Goal: Check status: Verify the current state of an ongoing process or item

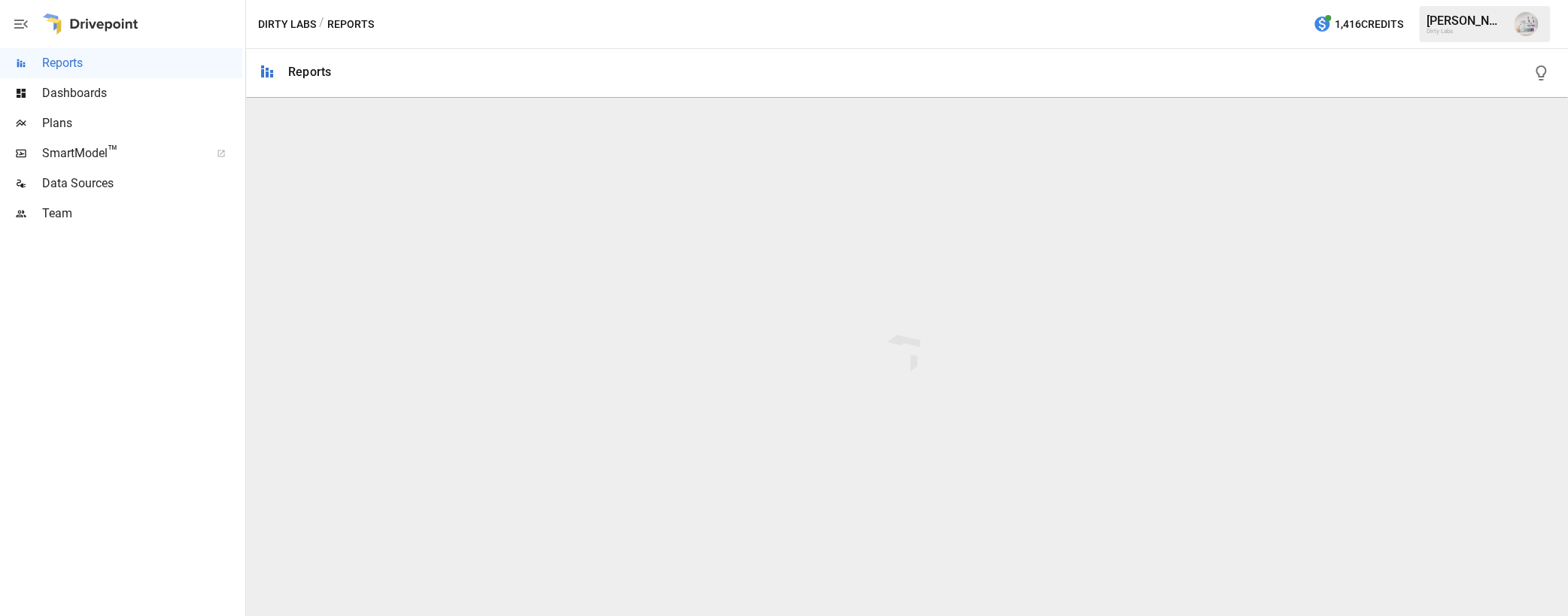
click at [69, 128] on span "Plans" at bounding box center [142, 123] width 200 height 18
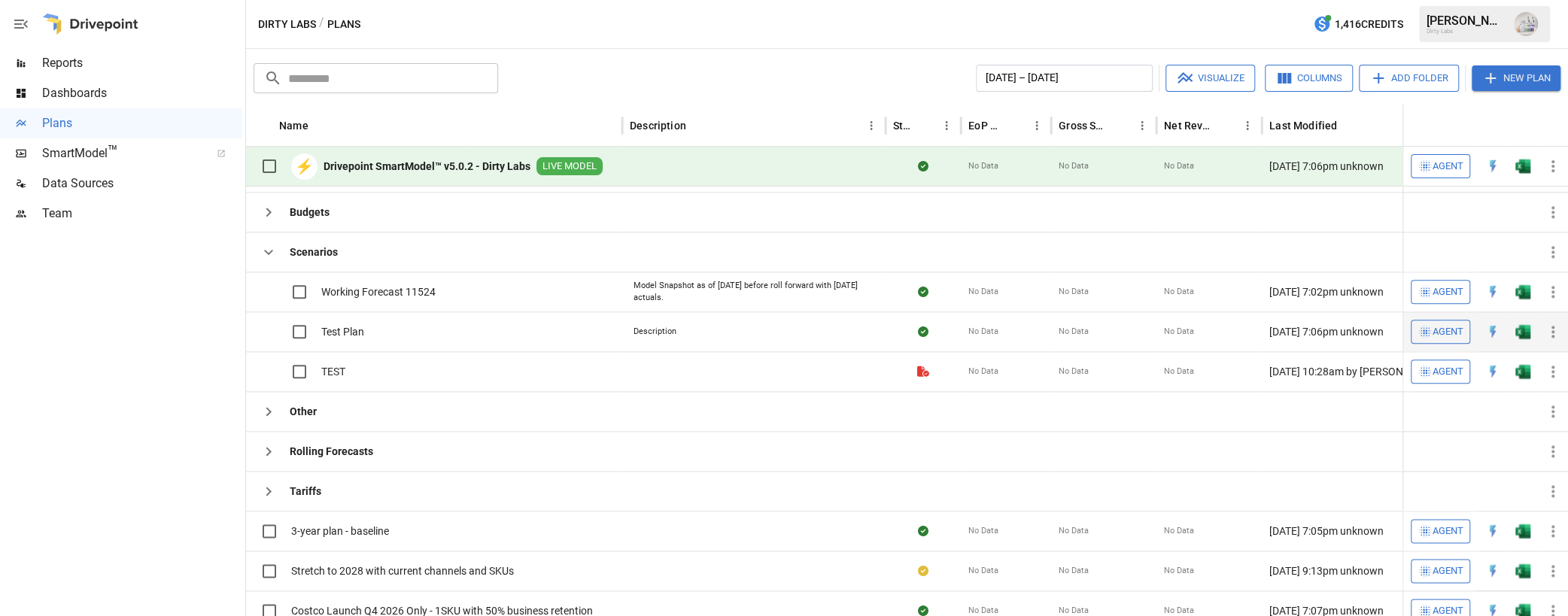
scroll to position [307, 0]
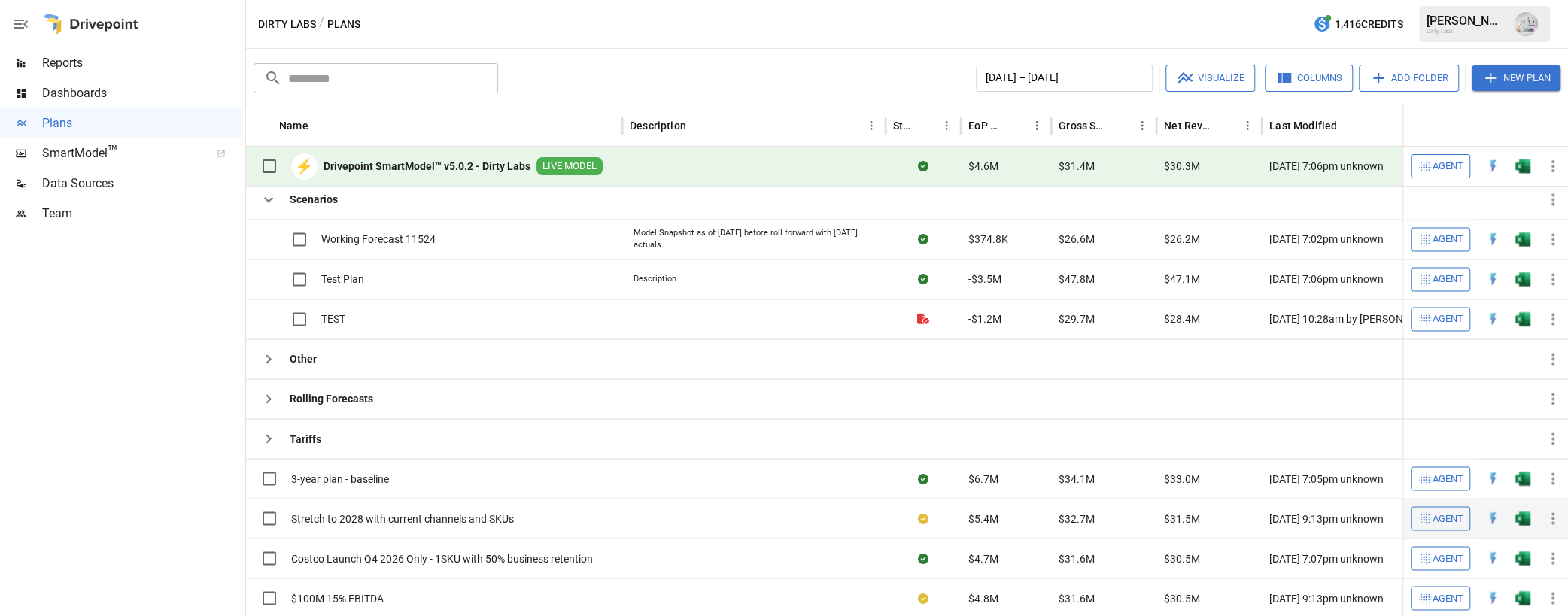
click at [327, 511] on span "Stretch to 2028 with current channels and SKUs" at bounding box center [403, 518] width 222 height 15
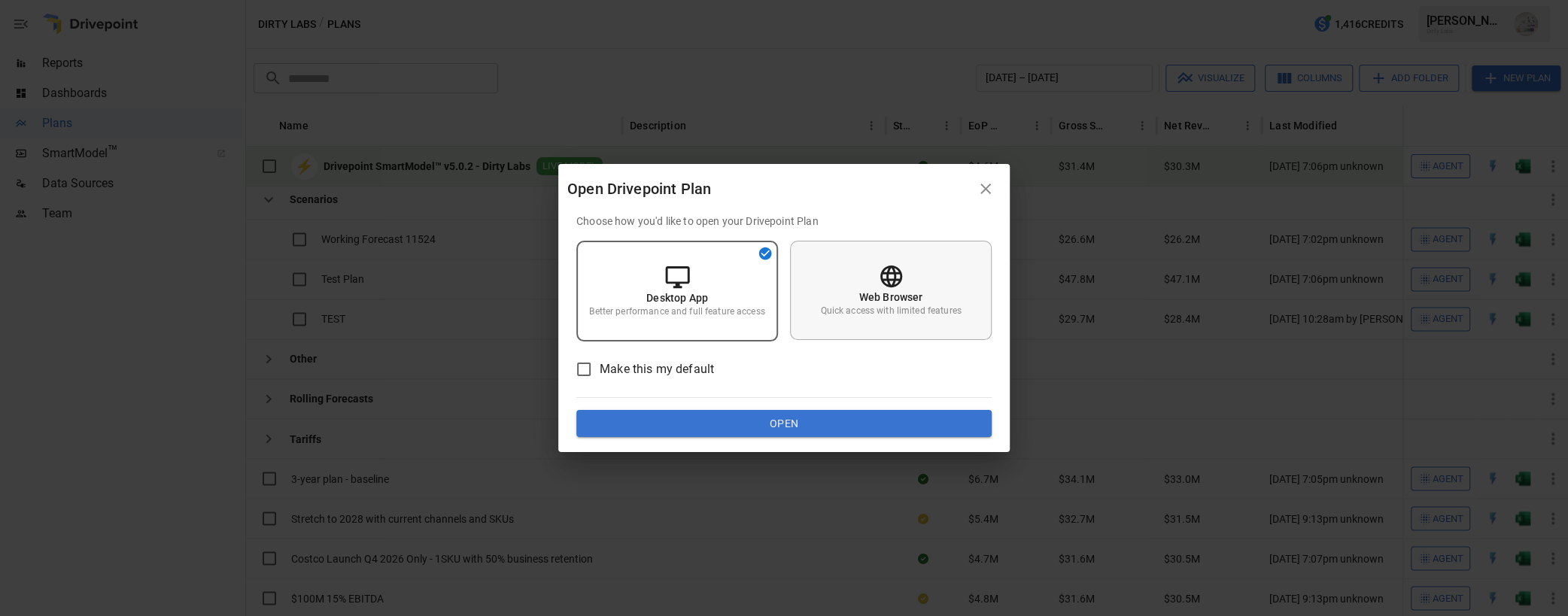
click at [908, 296] on p "Web Browser" at bounding box center [891, 296] width 64 height 15
click at [766, 420] on button "Open" at bounding box center [784, 423] width 415 height 27
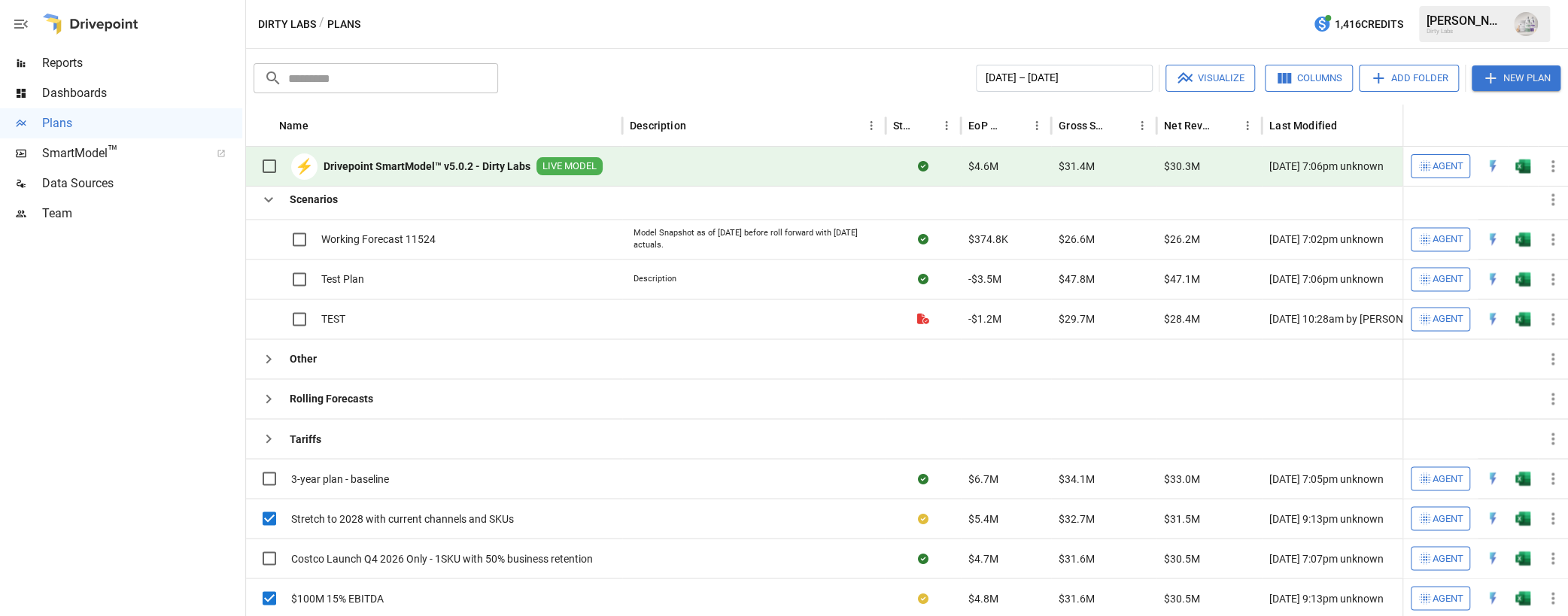
click at [1205, 76] on button "Visualize" at bounding box center [1210, 78] width 90 height 27
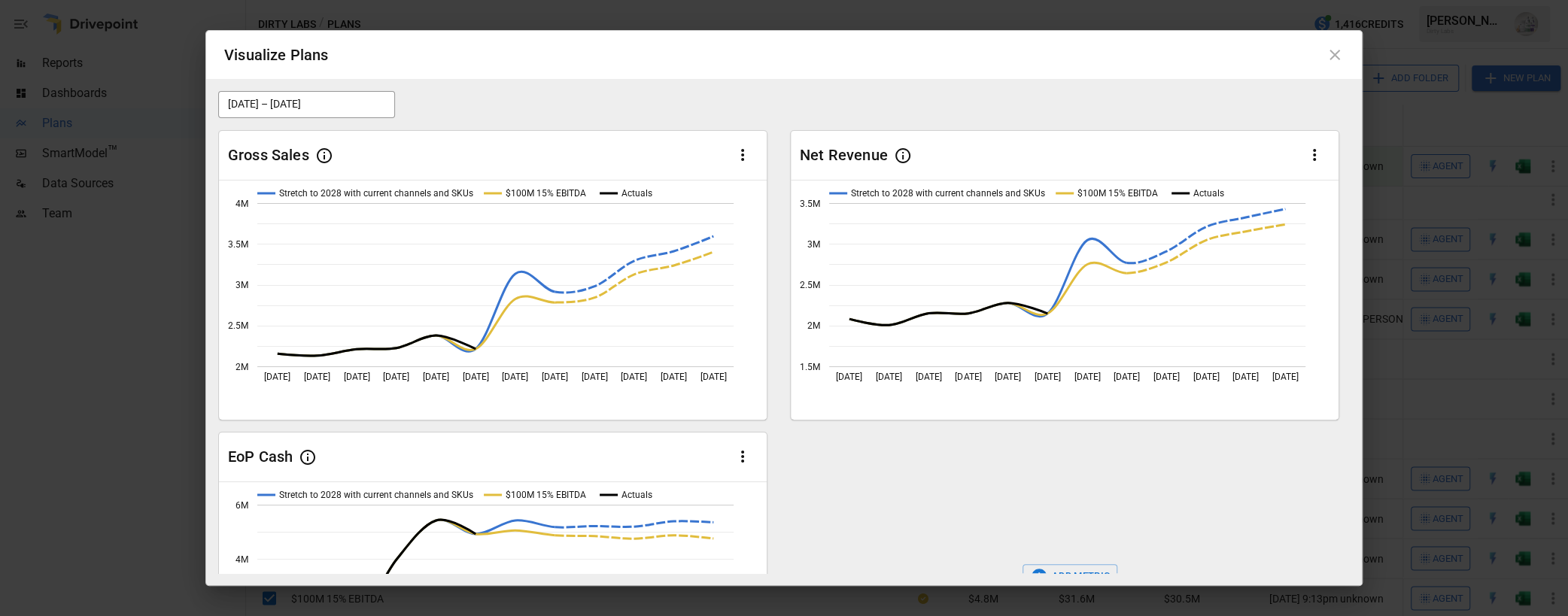
click at [363, 99] on button "[DATE] – [DATE]" at bounding box center [306, 104] width 177 height 27
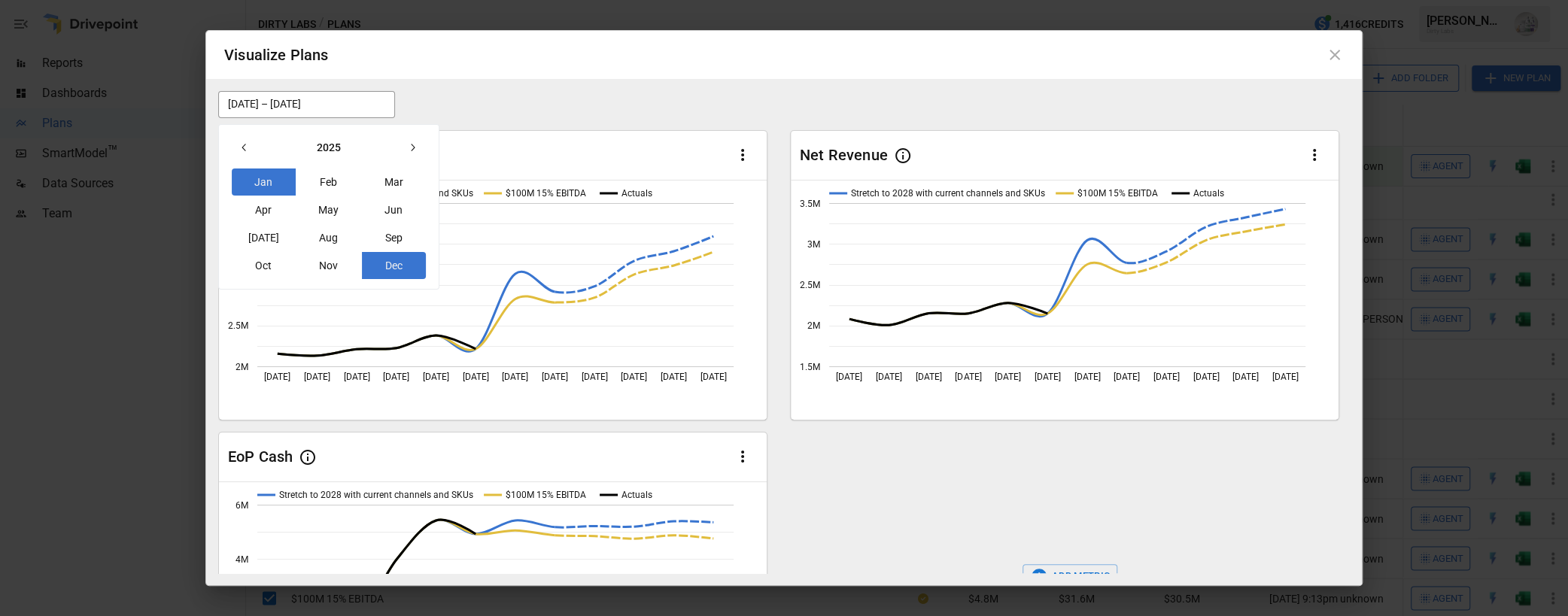
click at [420, 146] on button "button" at bounding box center [412, 146] width 27 height 27
click at [420, 145] on button "button" at bounding box center [412, 146] width 27 height 27
click at [393, 257] on button "Dec" at bounding box center [394, 264] width 65 height 27
click at [251, 148] on button "button" at bounding box center [244, 146] width 27 height 27
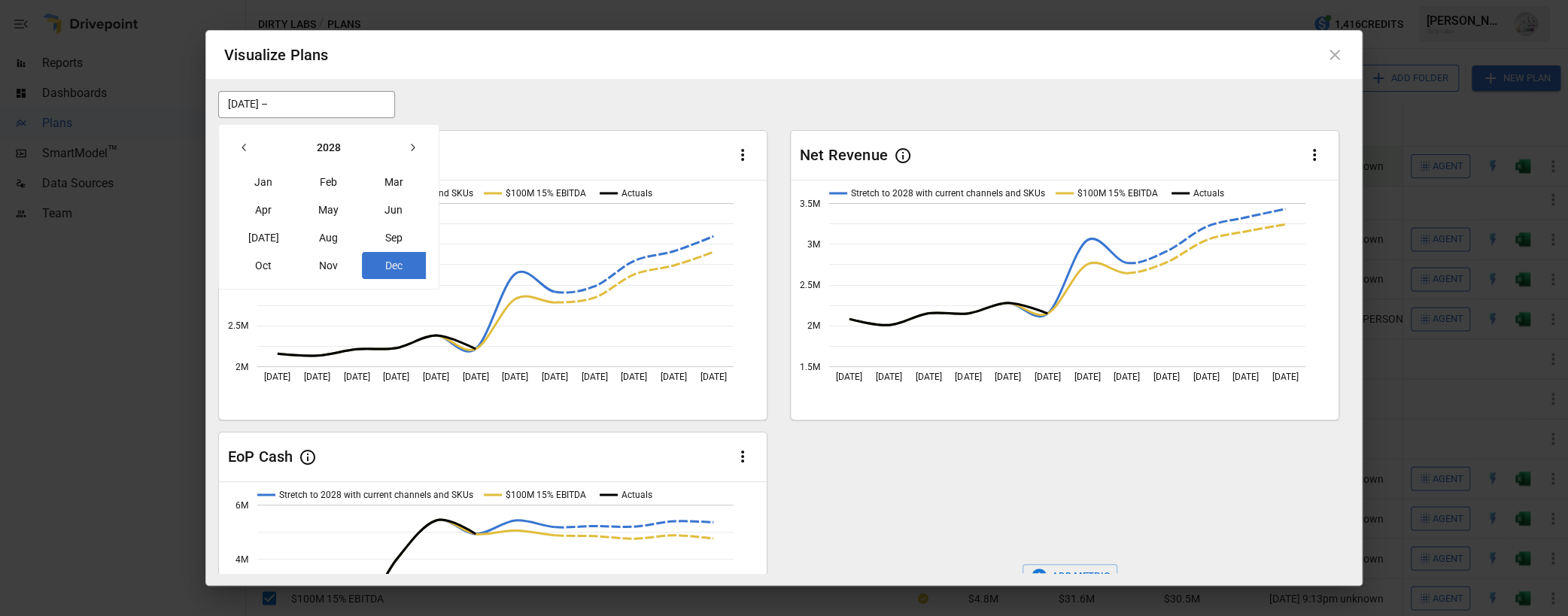
click at [251, 148] on button "button" at bounding box center [244, 146] width 27 height 27
click at [251, 147] on button "button" at bounding box center [244, 146] width 27 height 27
click at [270, 184] on button "Jan" at bounding box center [264, 182] width 65 height 27
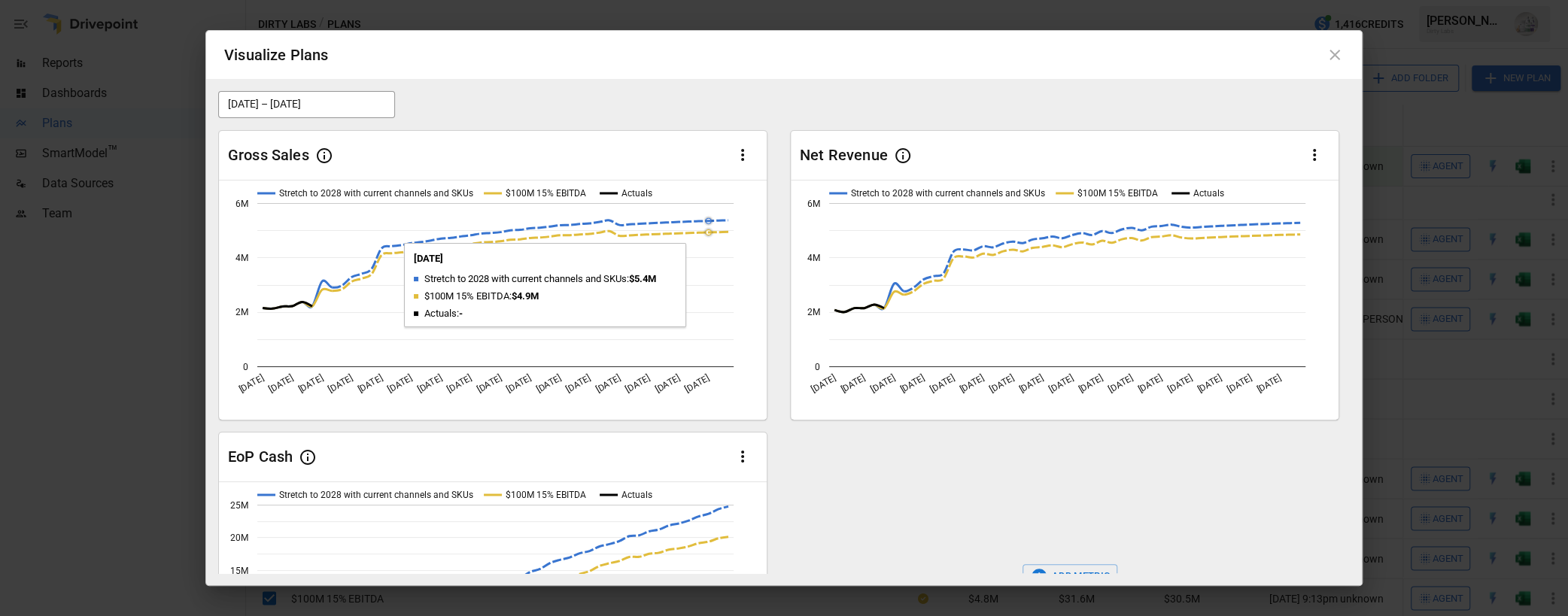
click at [707, 219] on circle "A chart." at bounding box center [709, 221] width 5 height 5
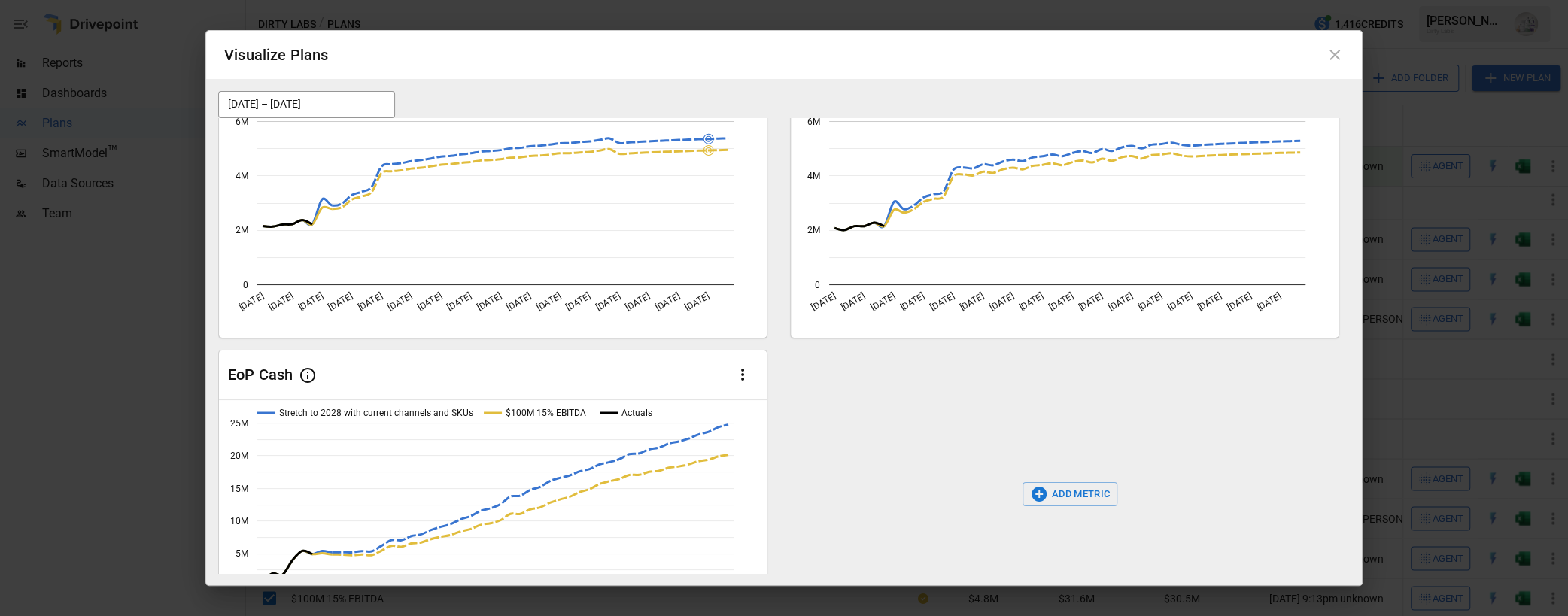
scroll to position [159, 0]
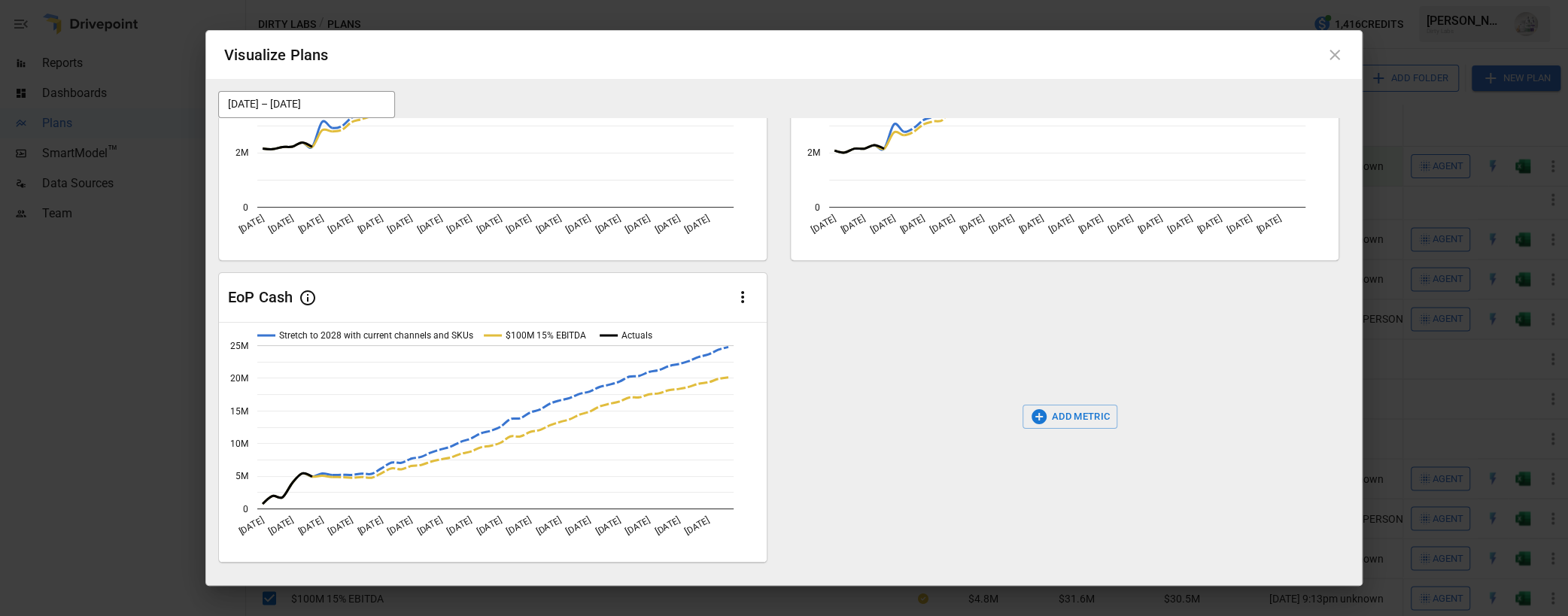
drag, startPoint x: 1337, startPoint y: 55, endPoint x: 1326, endPoint y: 52, distance: 11.4
click at [1335, 55] on icon at bounding box center [1334, 54] width 18 height 18
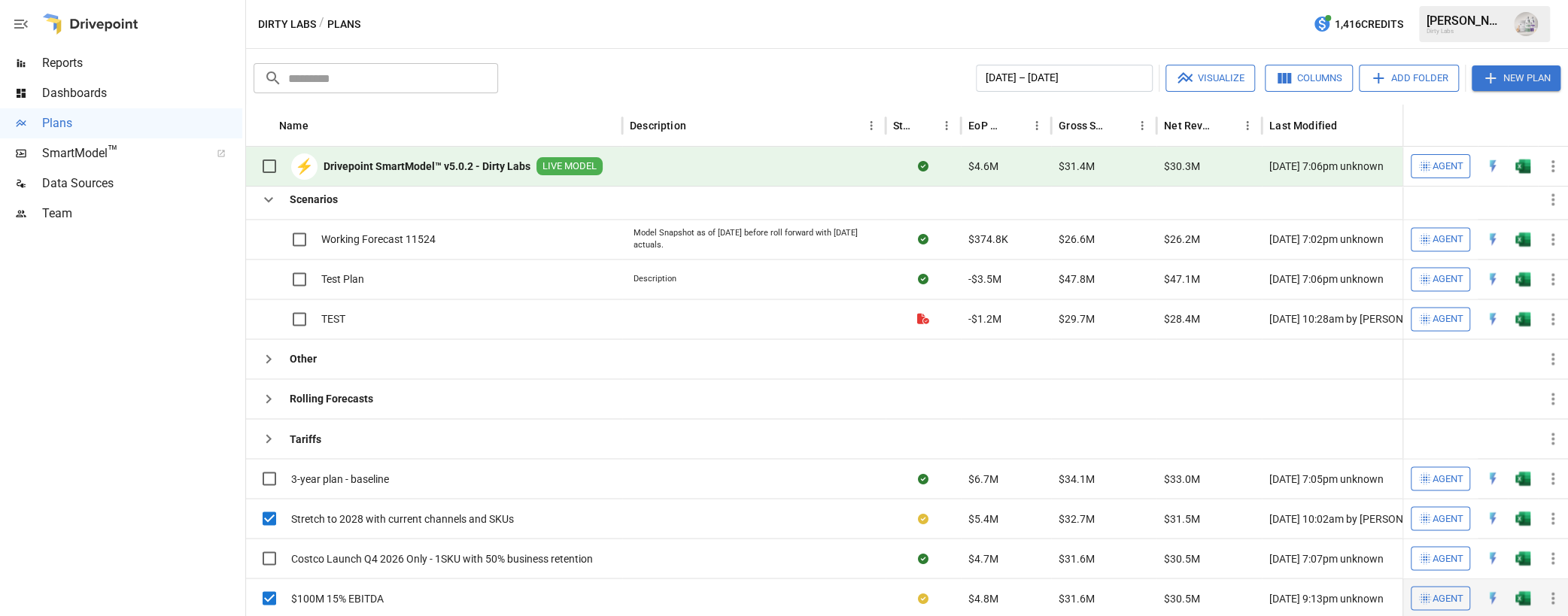
click at [340, 591] on span "$100M 15% EBITDA" at bounding box center [337, 597] width 92 height 15
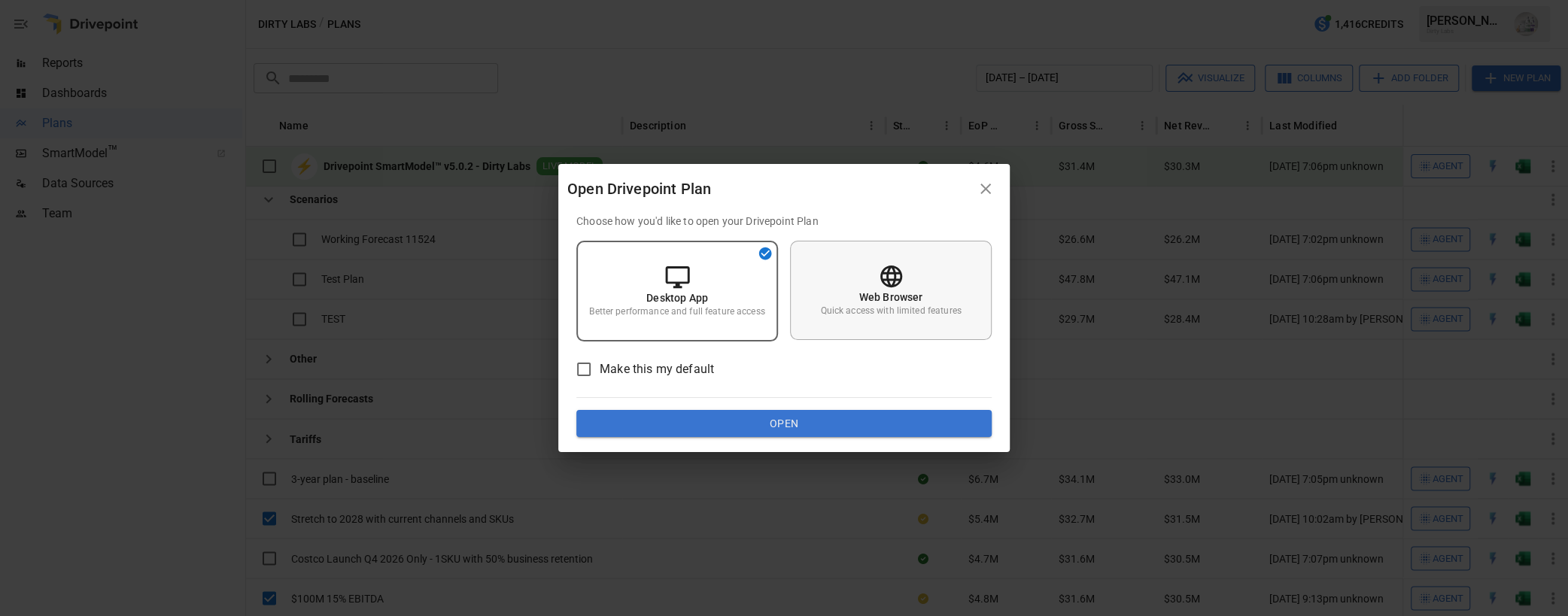
click at [908, 258] on div "Web Browser Quick access with limited features" at bounding box center [890, 289] width 202 height 99
click at [810, 433] on div "Choose how you'd like to open your Drivepoint Plan Desktop App Better performan…" at bounding box center [784, 333] width 452 height 239
click at [796, 425] on button "Open" at bounding box center [784, 423] width 415 height 27
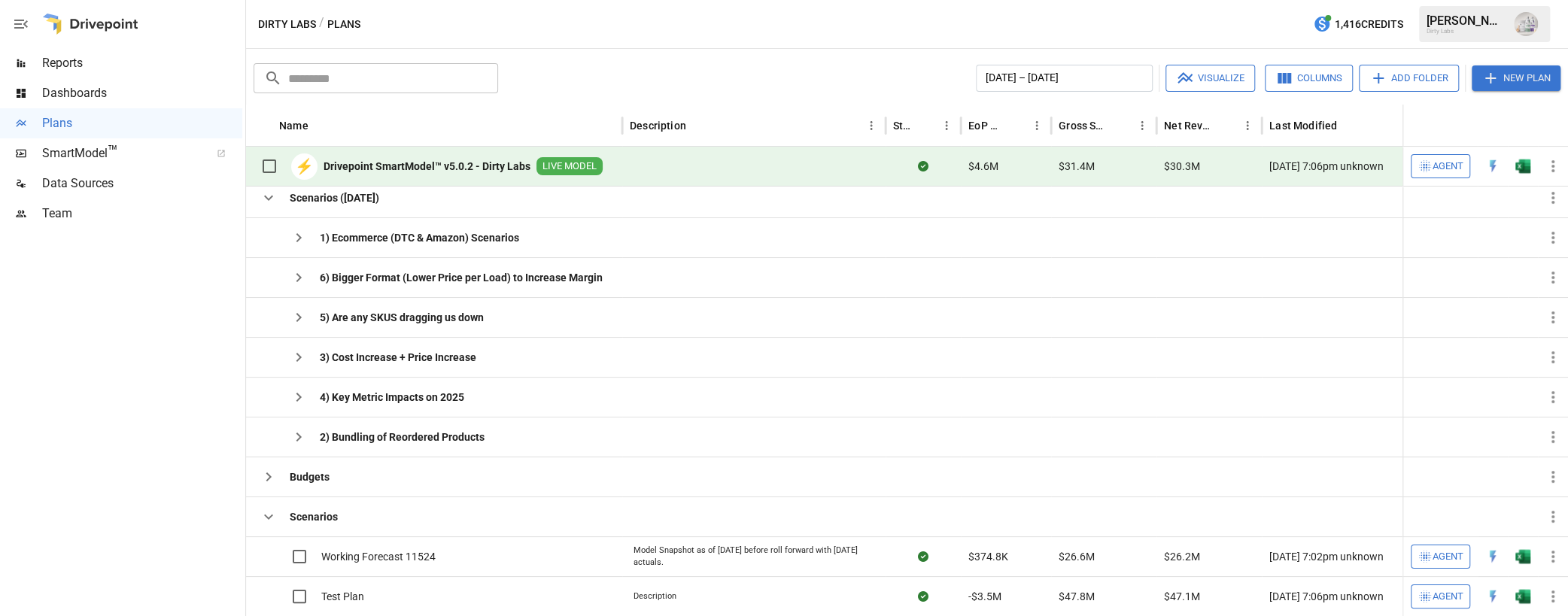
scroll to position [0, 0]
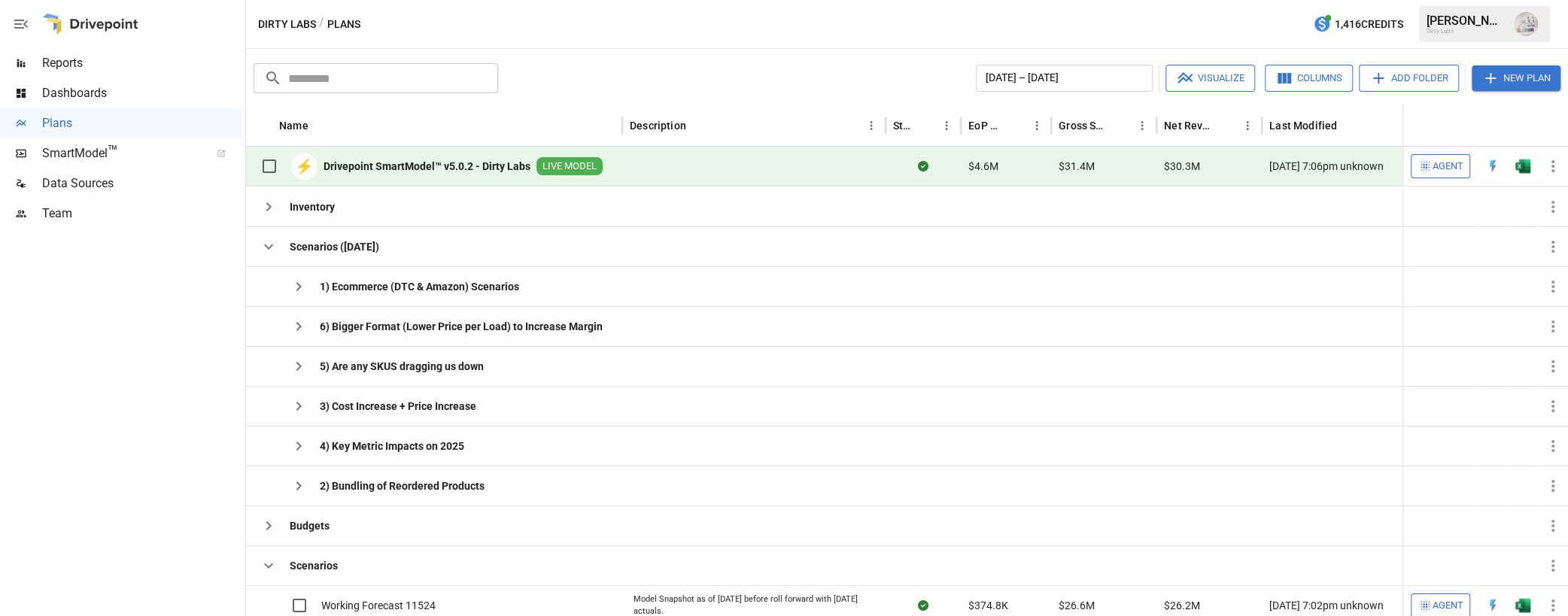
click at [1444, 166] on span "Agent" at bounding box center [1448, 166] width 31 height 17
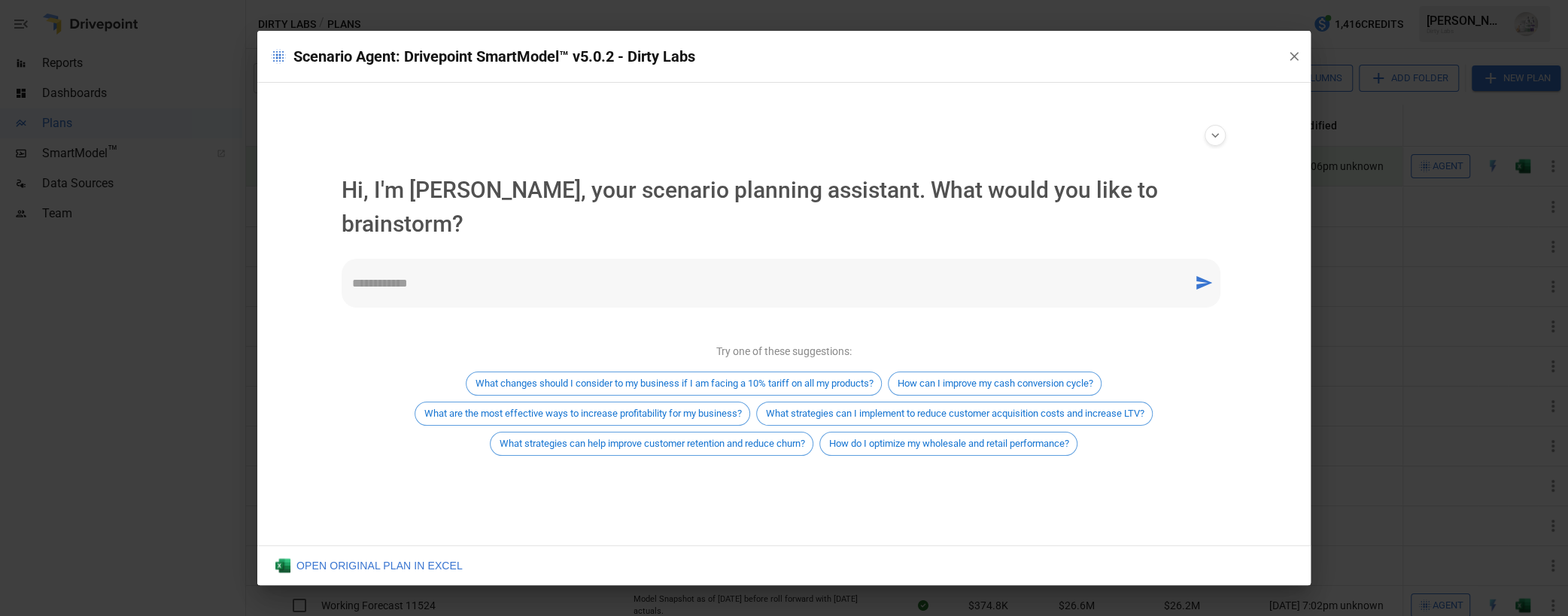
click at [481, 275] on textarea at bounding box center [767, 283] width 831 height 17
type textarea "**********"
click at [1292, 55] on icon "button" at bounding box center [1294, 56] width 9 height 9
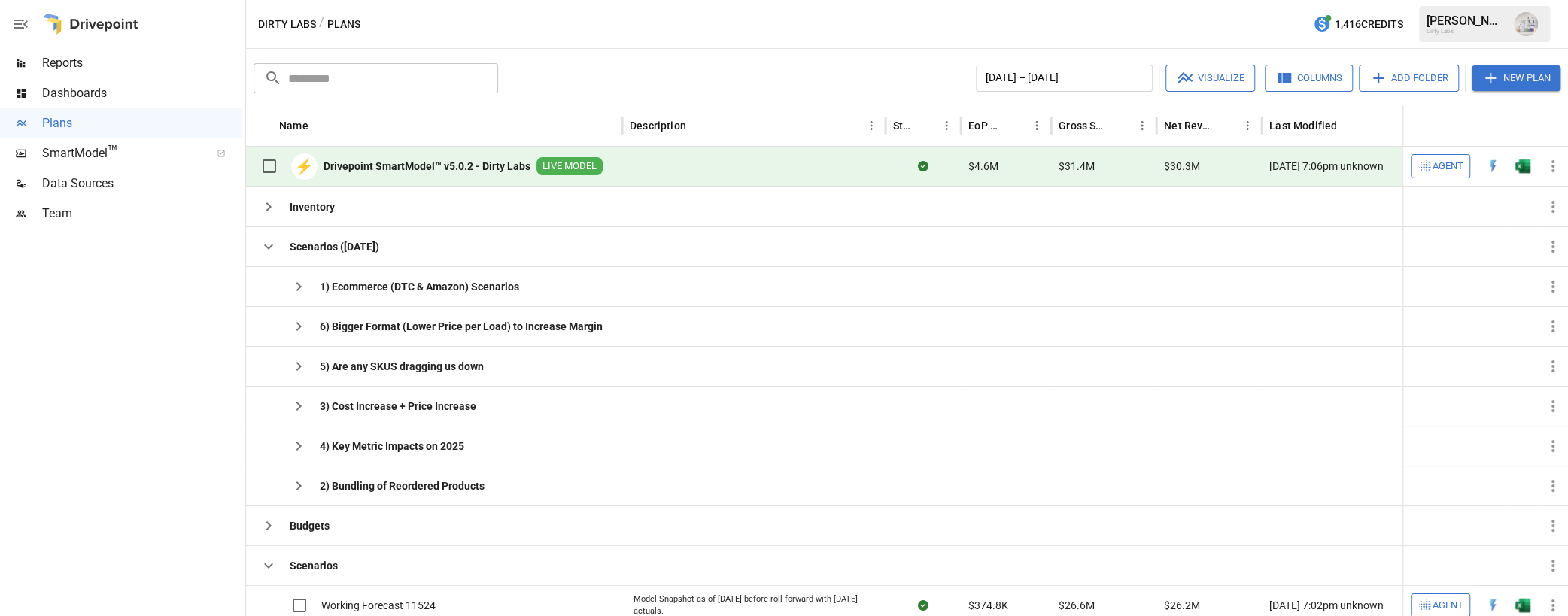
click at [402, 168] on b "Drivepoint SmartModel™ v5.0.2 - Dirty Labs" at bounding box center [427, 165] width 207 height 15
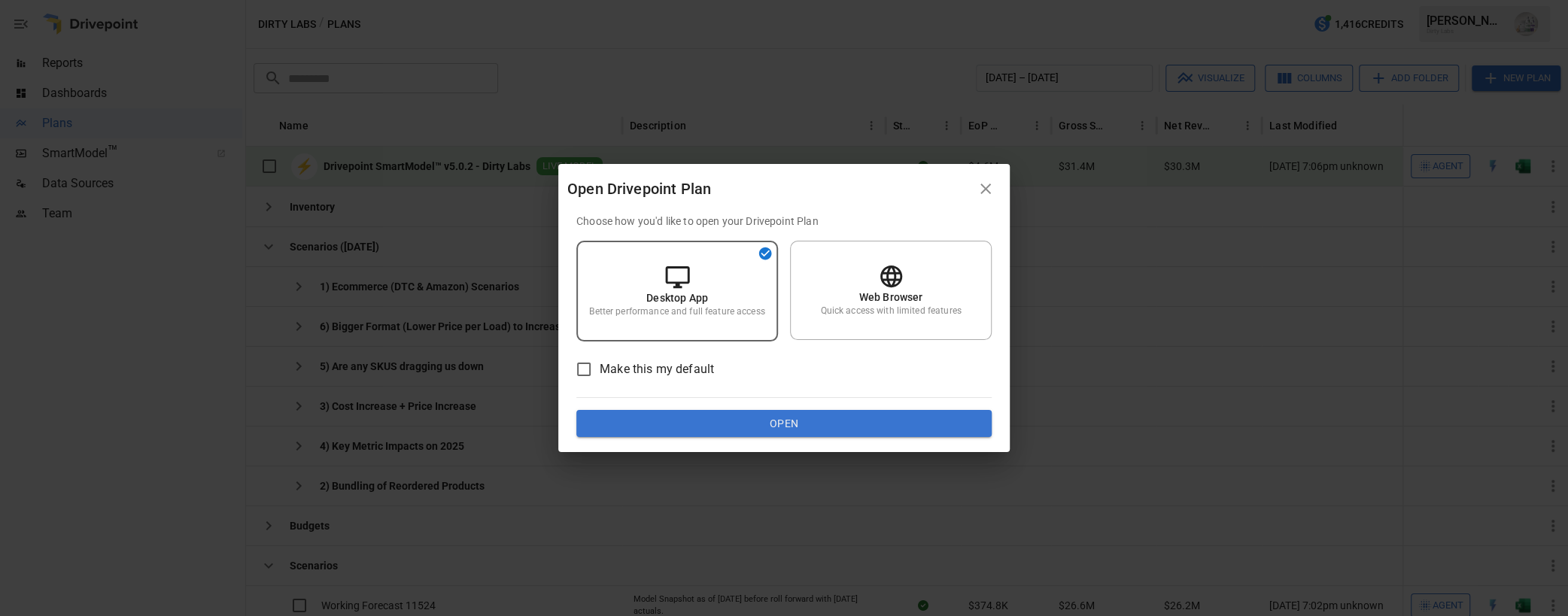
drag, startPoint x: 872, startPoint y: 280, endPoint x: 901, endPoint y: 352, distance: 77.6
click at [872, 280] on div "Web Browser Quick access with limited features" at bounding box center [890, 289] width 202 height 99
click at [791, 420] on button "Open" at bounding box center [784, 423] width 415 height 27
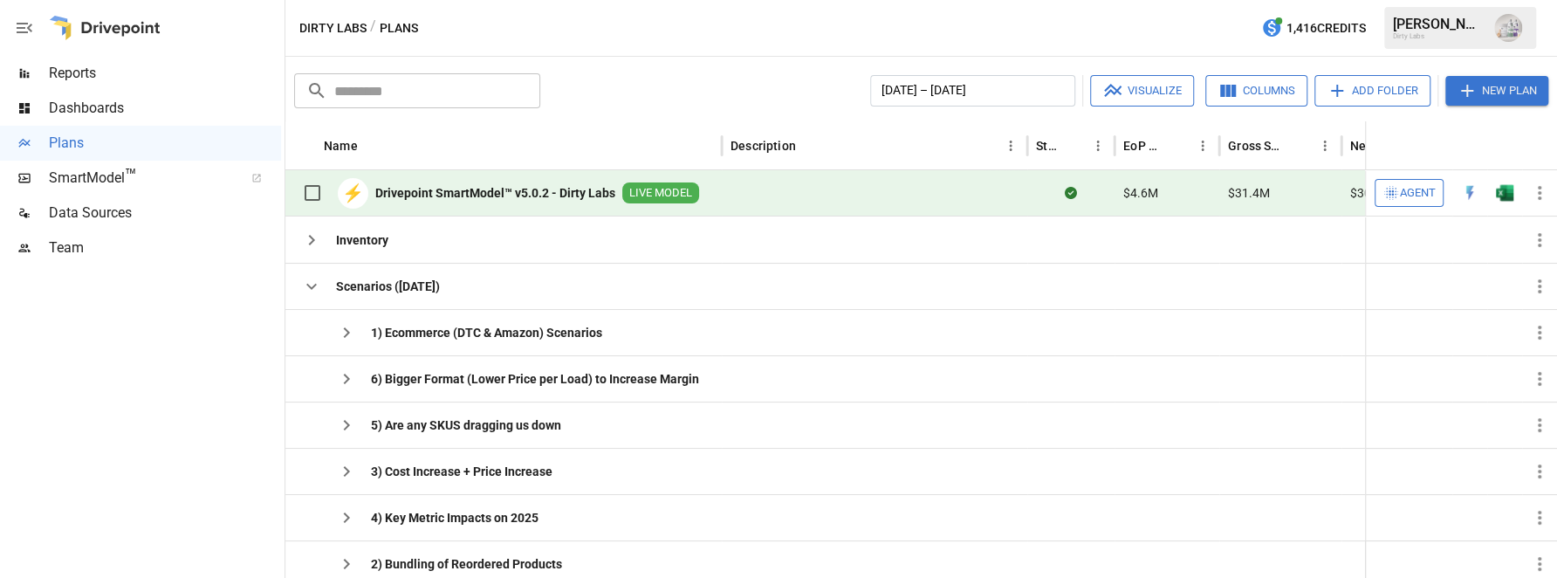
click at [60, 85] on div "Reports" at bounding box center [140, 73] width 281 height 35
click at [93, 71] on span "Reports" at bounding box center [165, 73] width 232 height 21
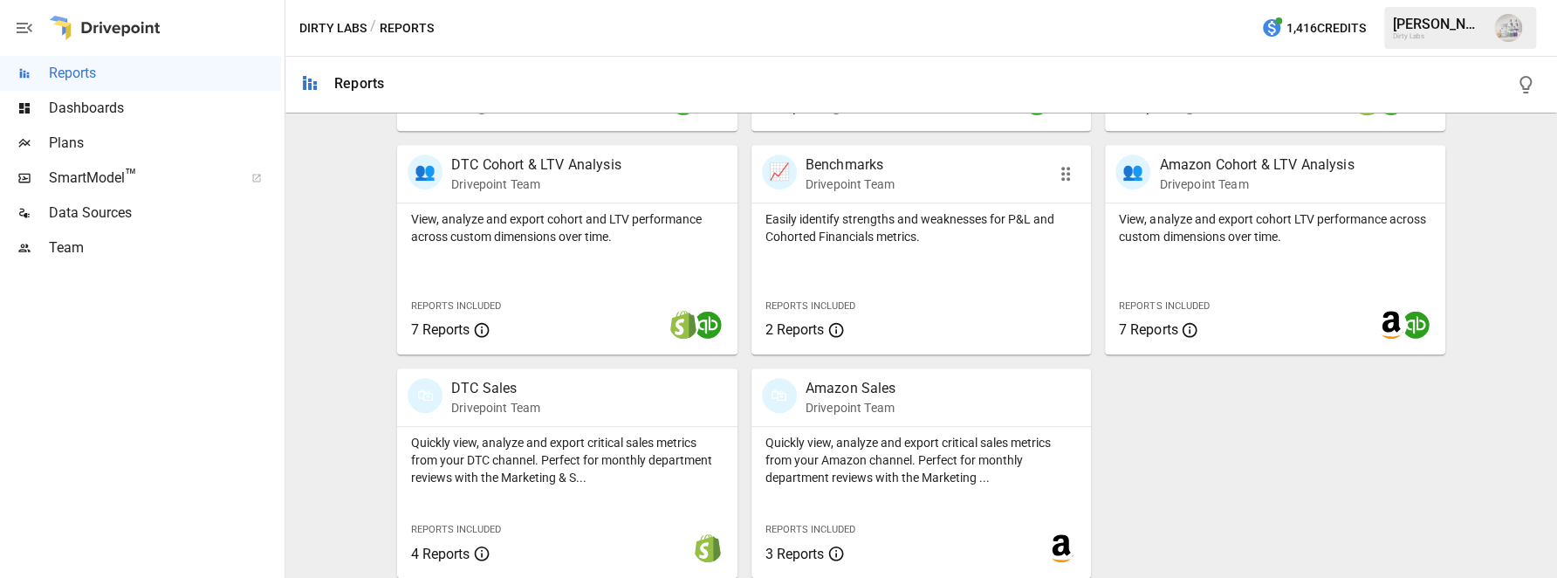
scroll to position [551, 0]
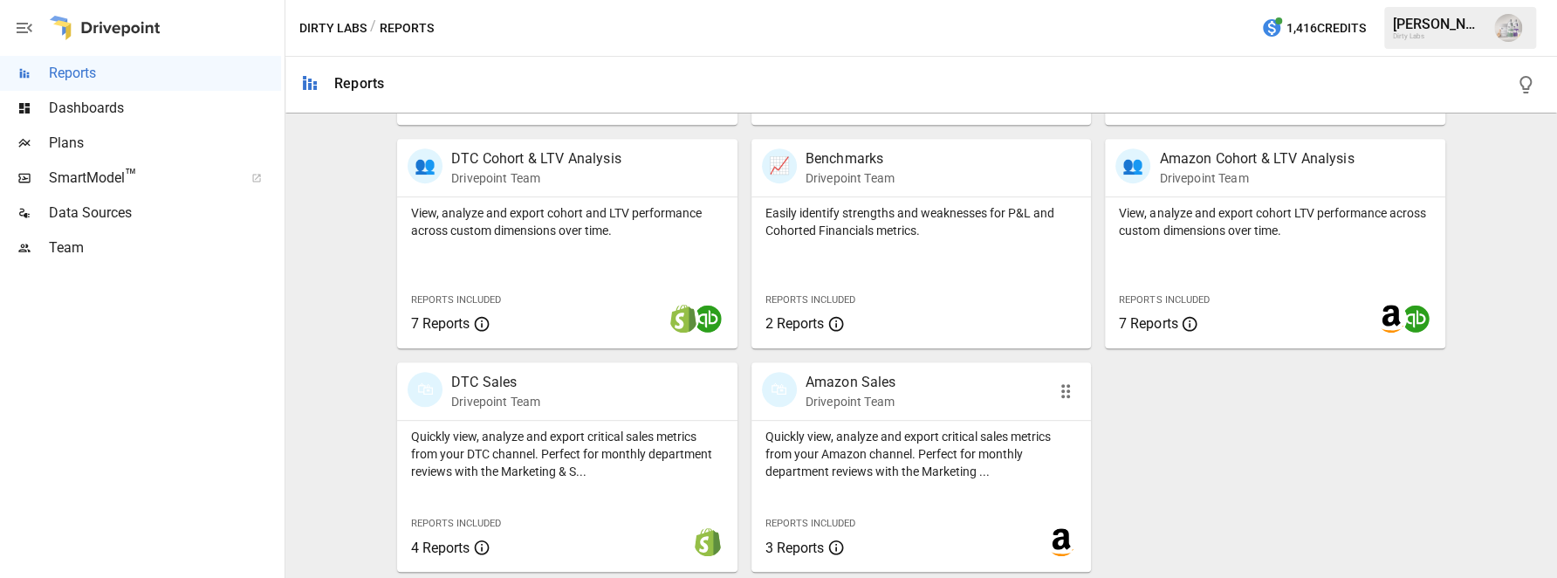
click at [843, 375] on p "Amazon Sales" at bounding box center [851, 382] width 91 height 21
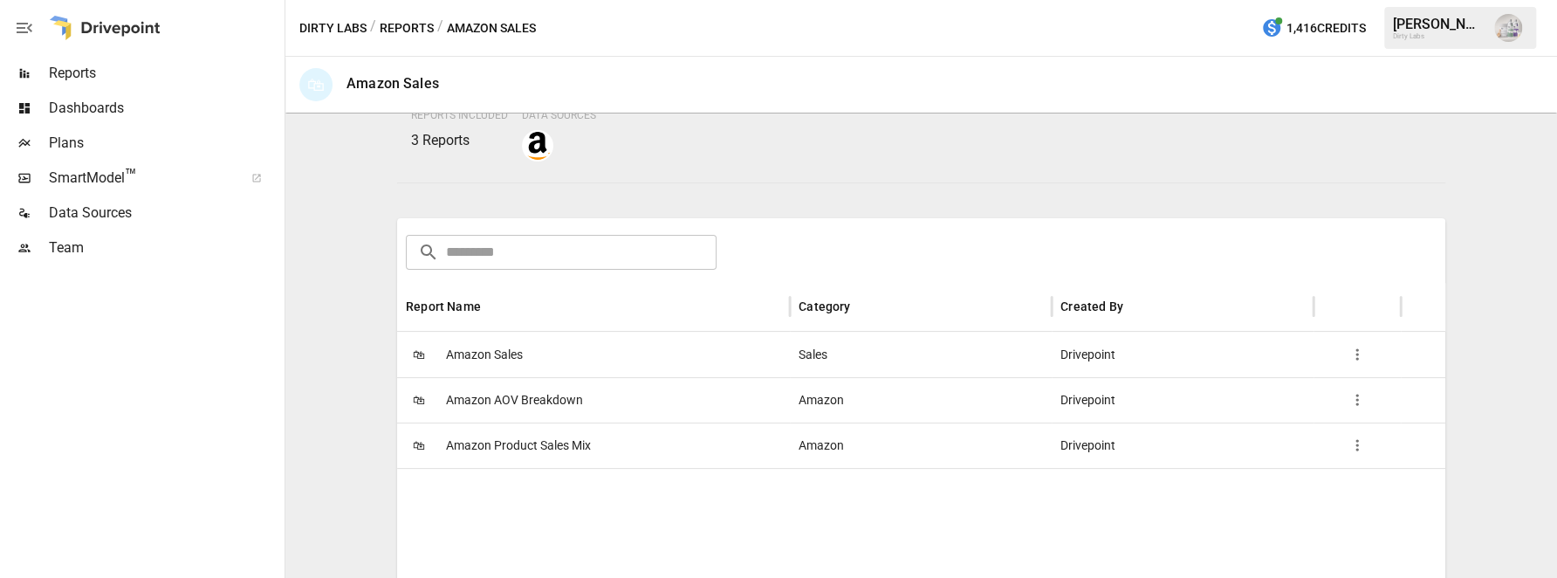
scroll to position [191, 0]
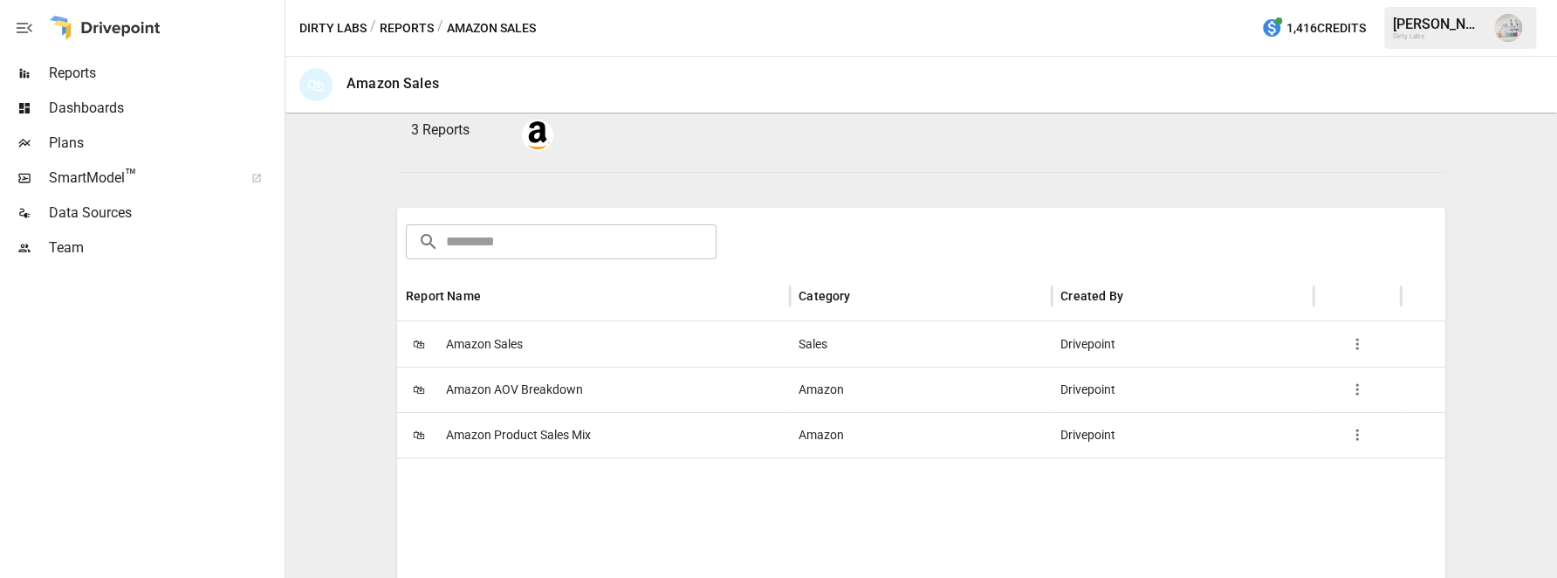
click at [498, 344] on span "Amazon Sales" at bounding box center [484, 344] width 77 height 45
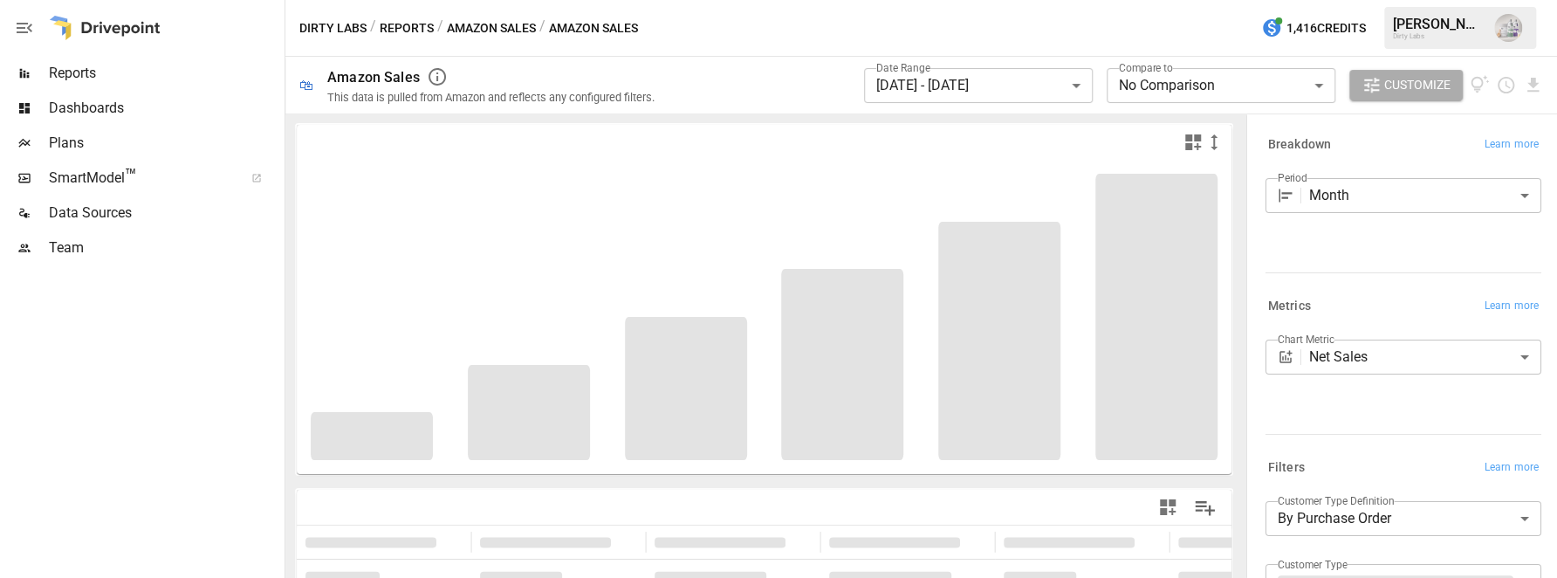
click at [1175, 0] on body "**********" at bounding box center [778, 0] width 1557 height 0
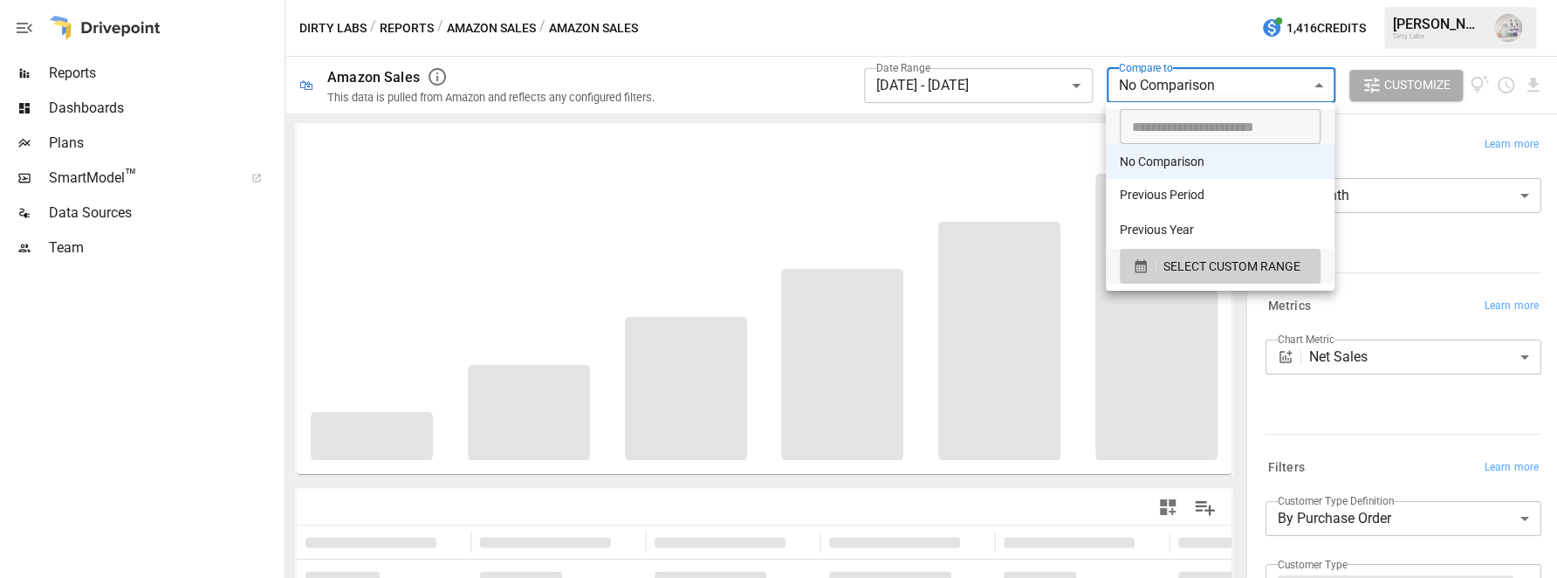
type input "**********"
click at [1188, 126] on input "**********" at bounding box center [1214, 126] width 189 height 35
click at [1167, 230] on li "Previous Year" at bounding box center [1220, 231] width 229 height 35
type input "**********"
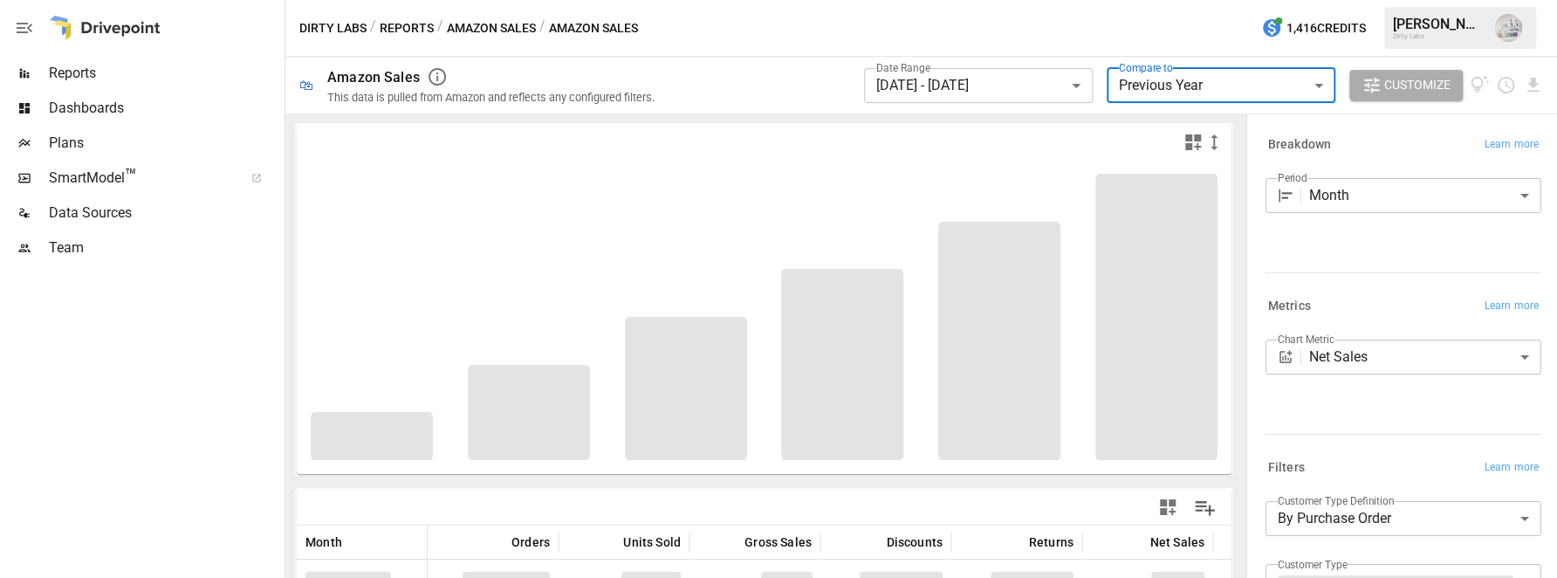
click at [1042, 0] on body "**********" at bounding box center [778, 0] width 1557 height 0
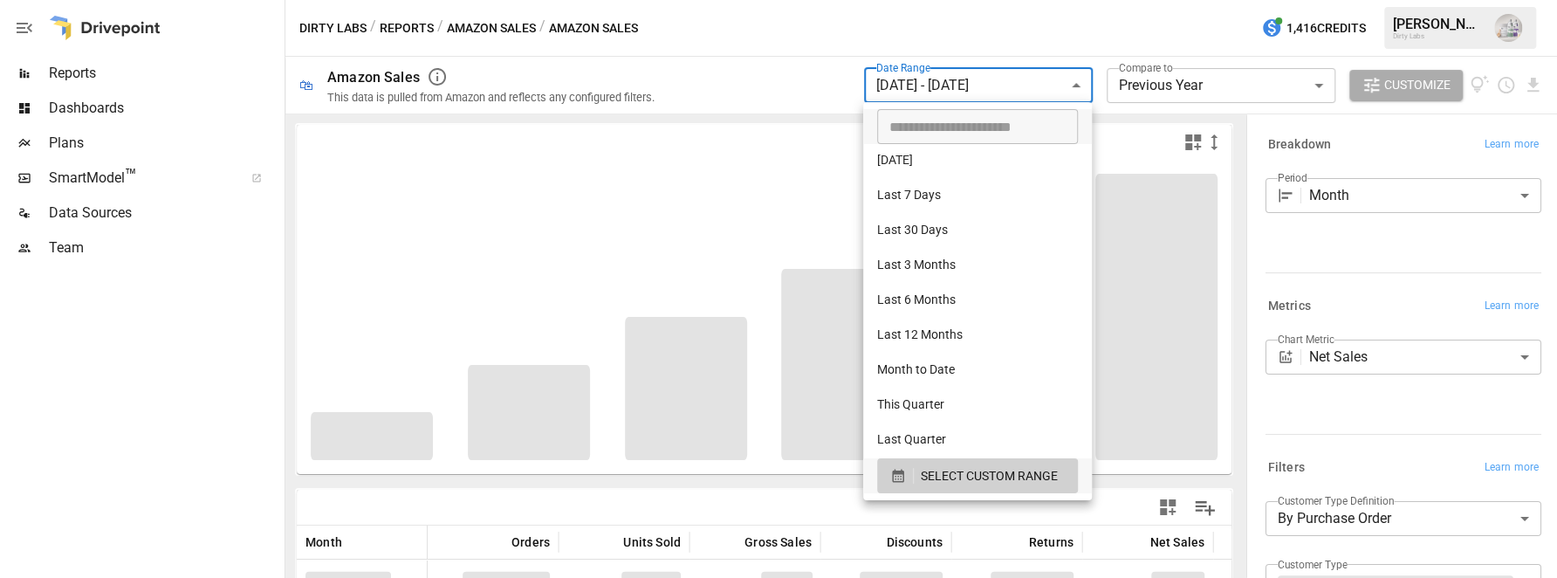
type input "**********"
click at [957, 127] on input "**********" at bounding box center [971, 126] width 189 height 35
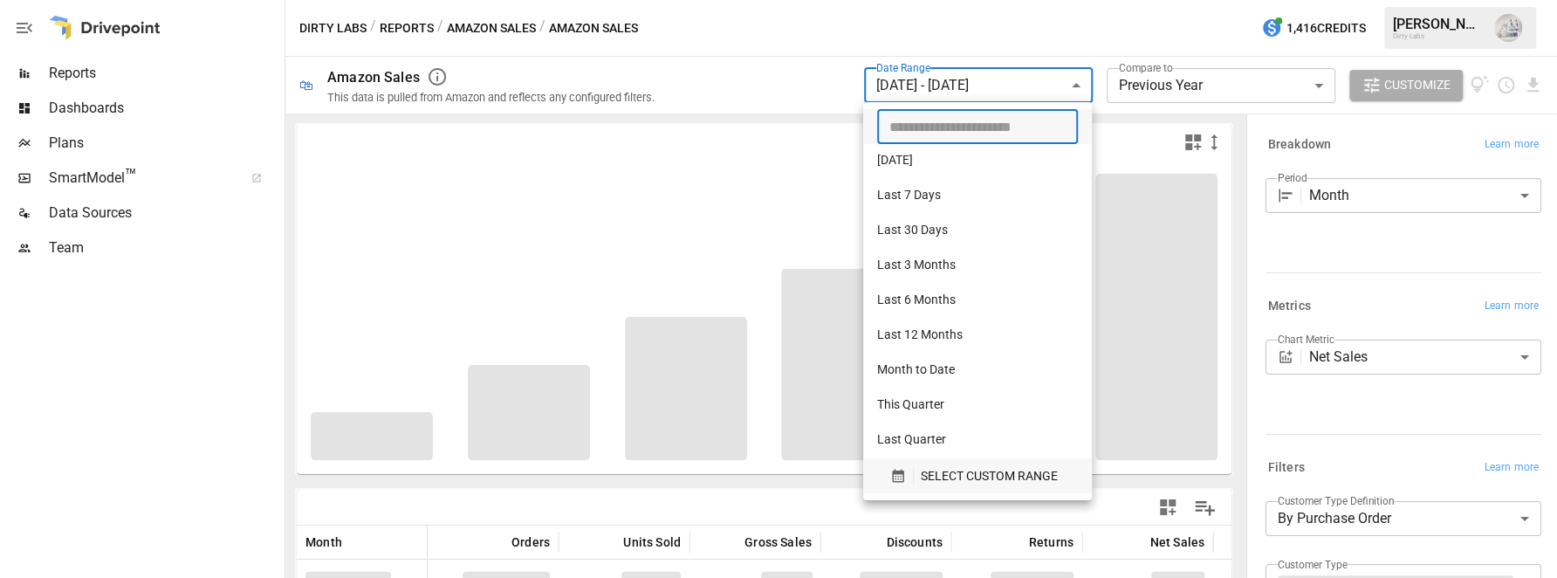
click at [930, 477] on span "SELECT CUSTOM RANGE" at bounding box center [989, 476] width 137 height 22
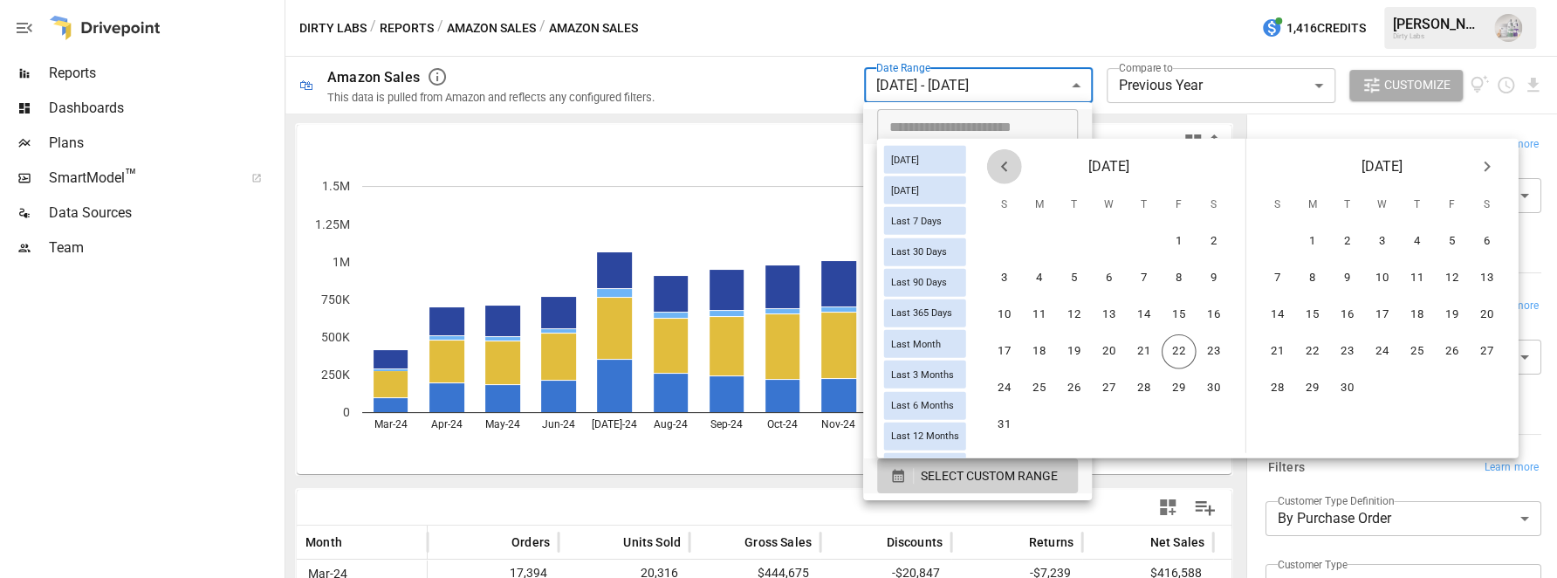
click at [1006, 170] on icon "Previous month" at bounding box center [1004, 166] width 21 height 21
click at [1074, 236] on button "1" at bounding box center [1074, 241] width 35 height 35
click at [1143, 386] on button "31" at bounding box center [1144, 388] width 35 height 35
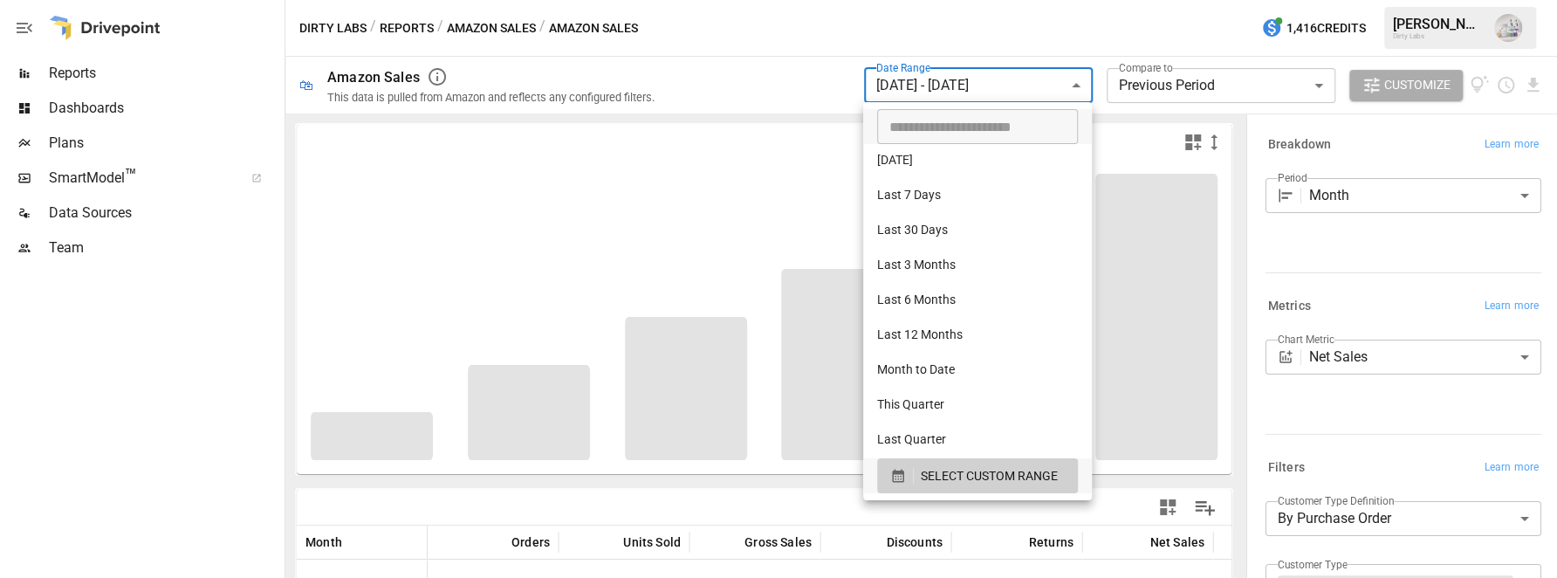
click at [92, 406] on div at bounding box center [778, 289] width 1557 height 578
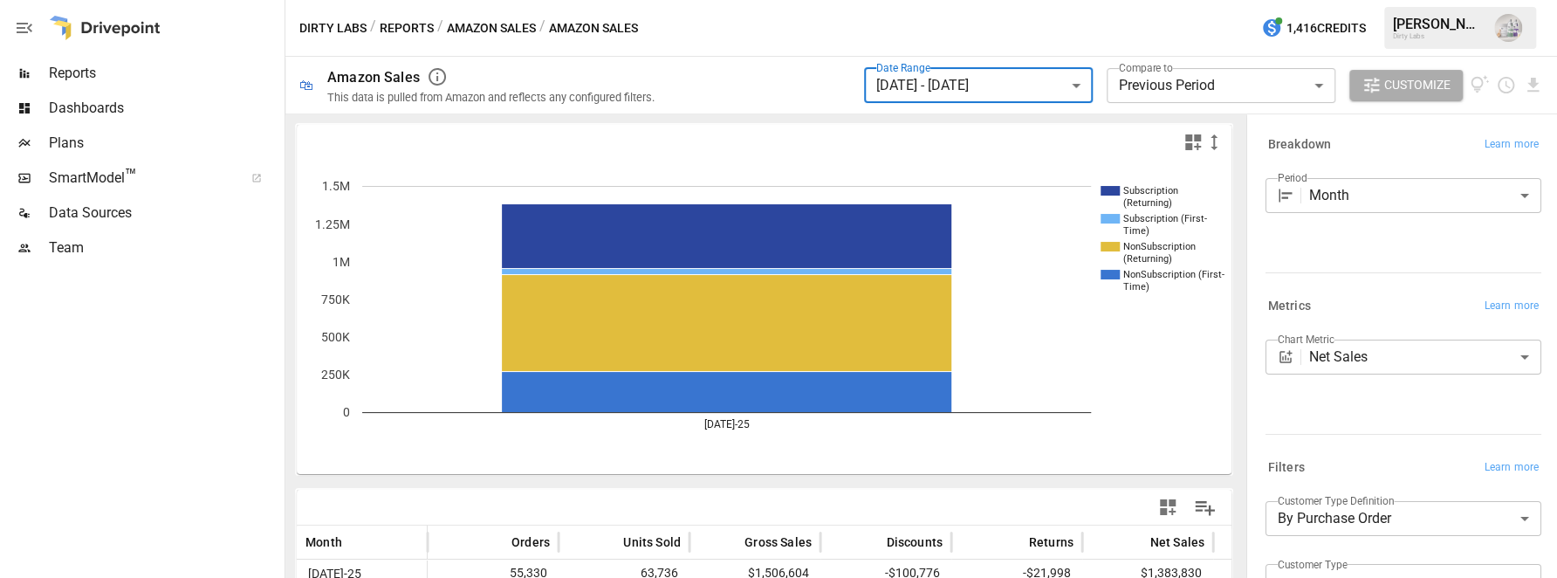
click at [1177, 0] on body "**********" at bounding box center [778, 0] width 1557 height 0
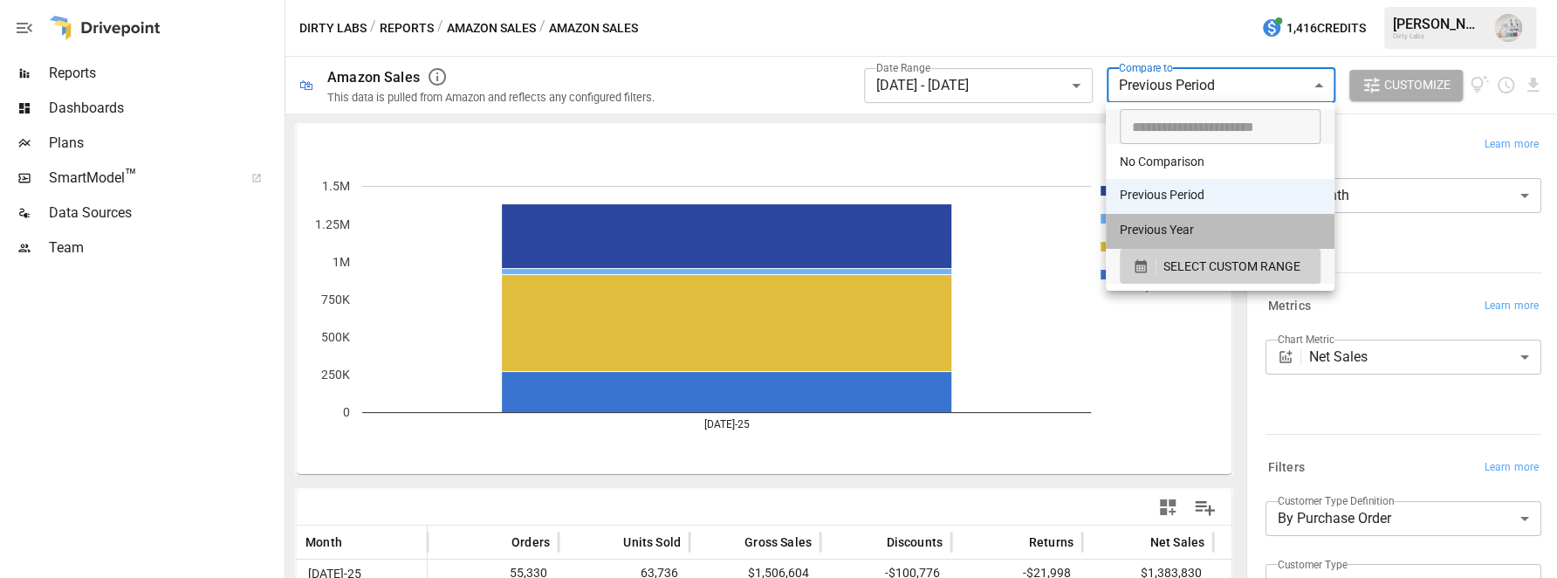
click at [1162, 224] on li "Previous Year" at bounding box center [1220, 231] width 229 height 35
type input "**********"
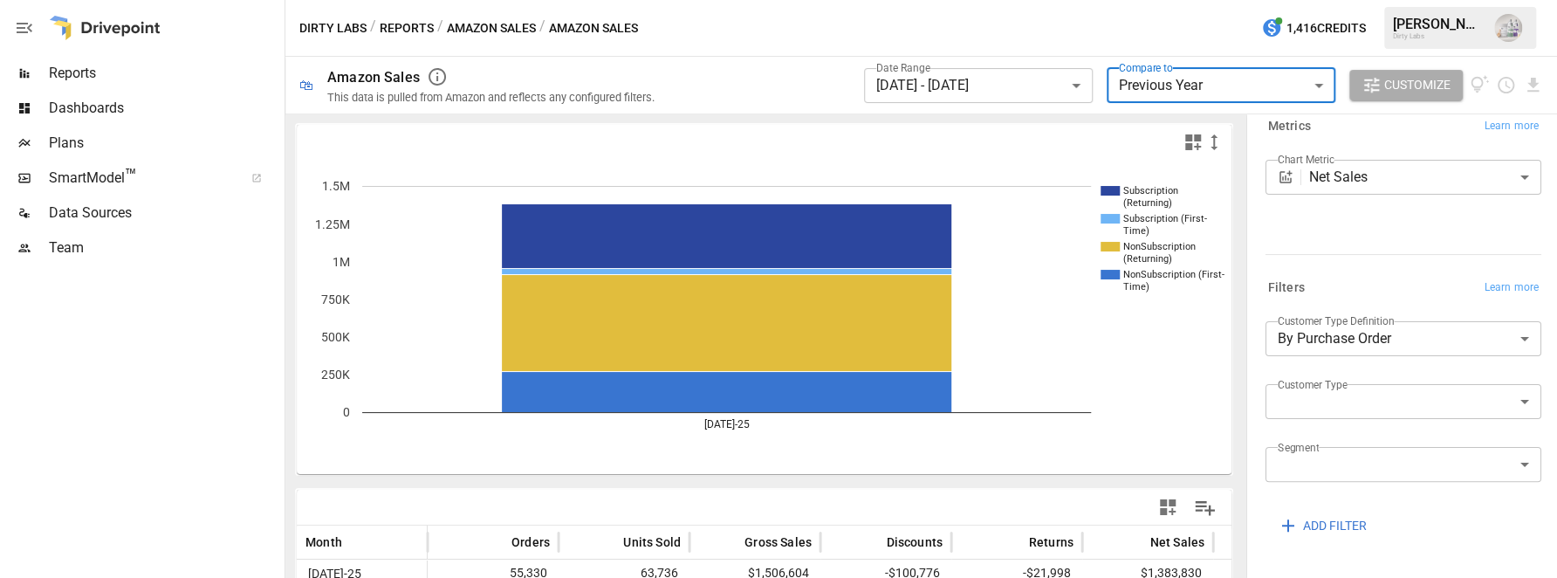
scroll to position [175, 0]
click at [1331, 0] on body "**********" at bounding box center [778, 0] width 1557 height 0
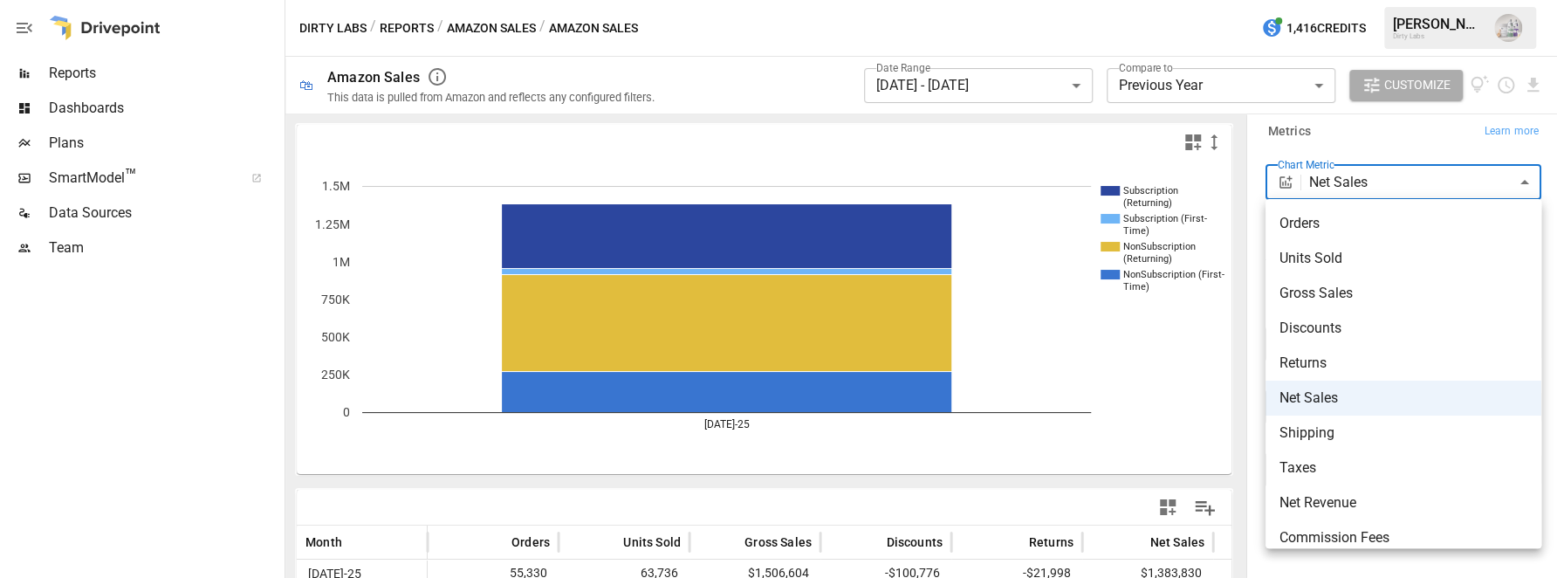
scroll to position [153, 0]
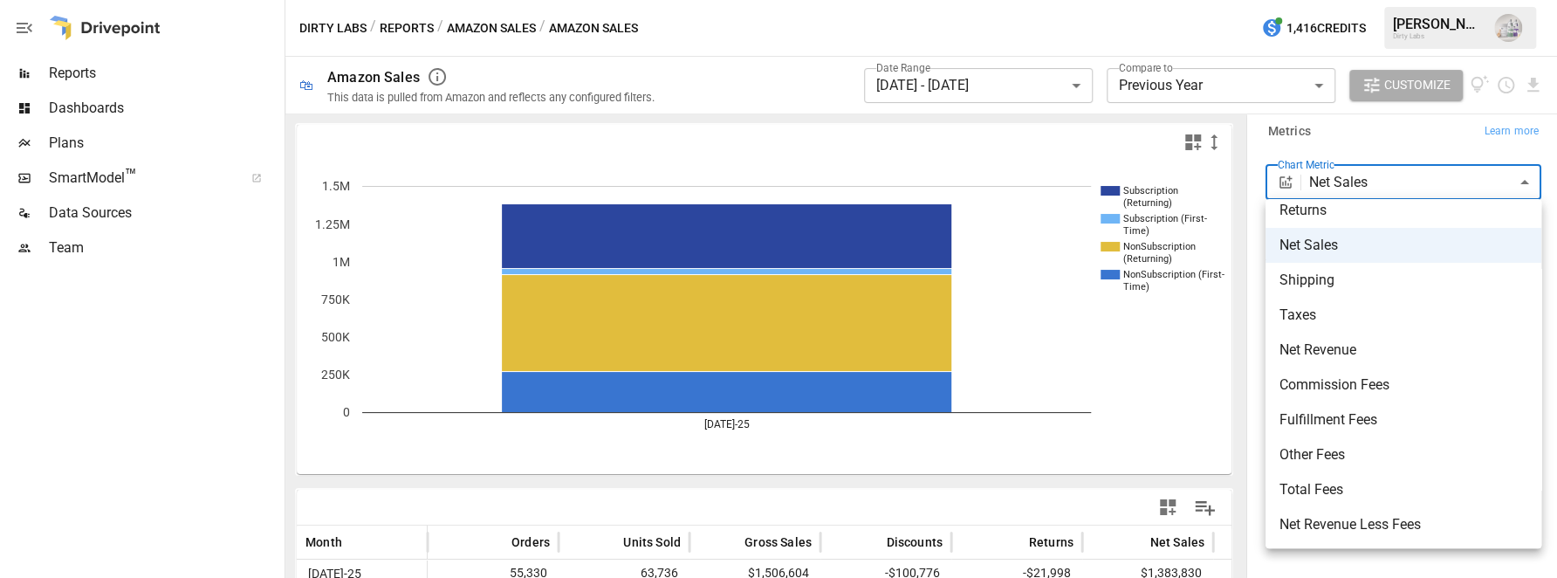
drag, startPoint x: 745, startPoint y: 506, endPoint x: 699, endPoint y: 492, distance: 48.3
click at [737, 501] on div at bounding box center [778, 289] width 1557 height 578
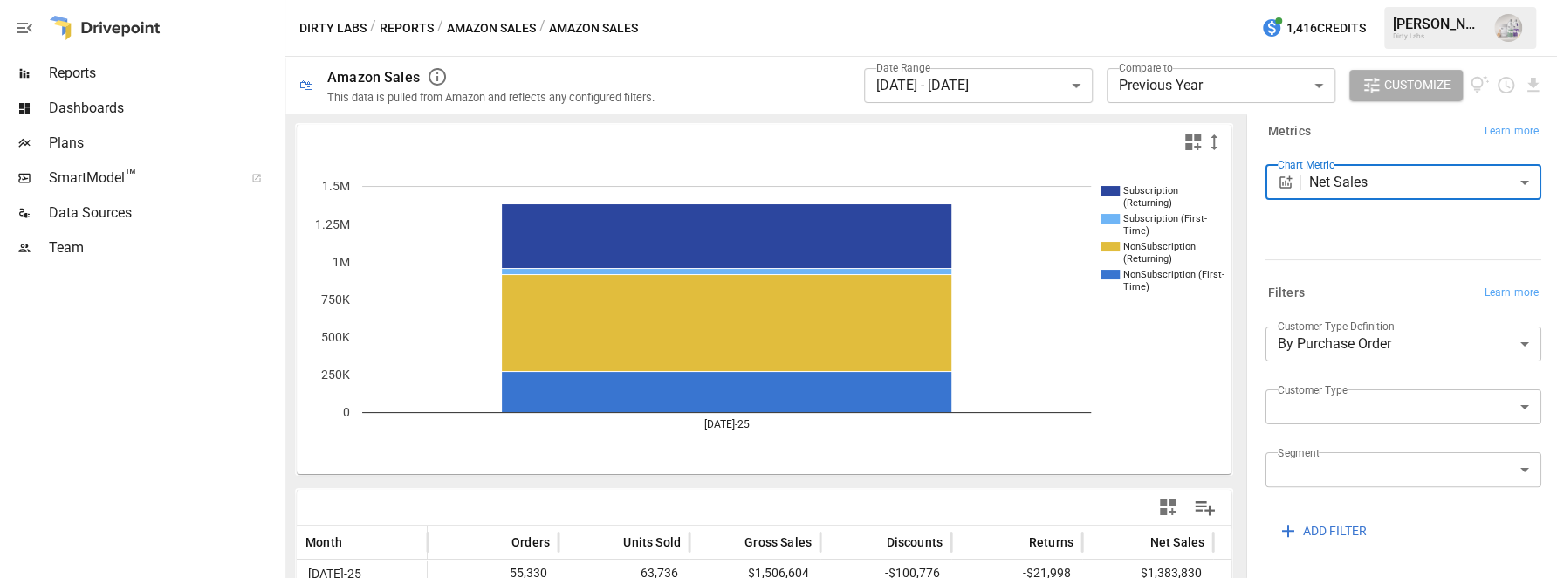
scroll to position [210, 0]
